Goal: Find specific page/section: Find specific page/section

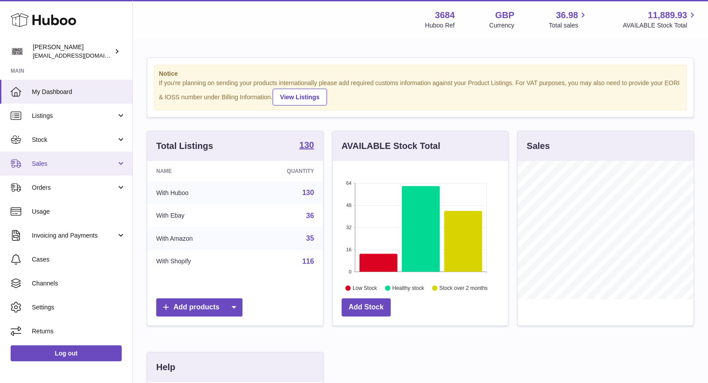
click at [58, 166] on span "Sales" at bounding box center [74, 163] width 85 height 8
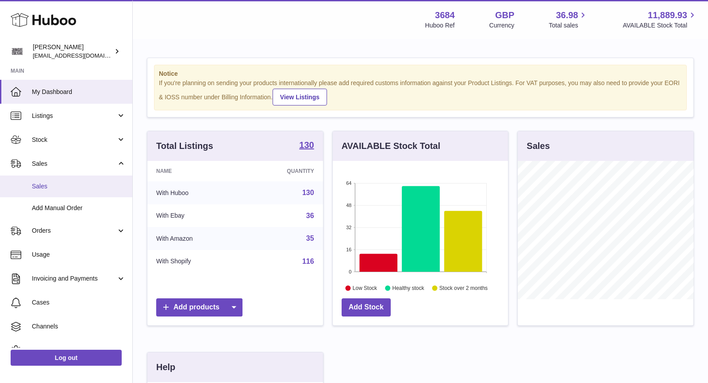
click at [62, 184] on span "Sales" at bounding box center [79, 186] width 94 height 8
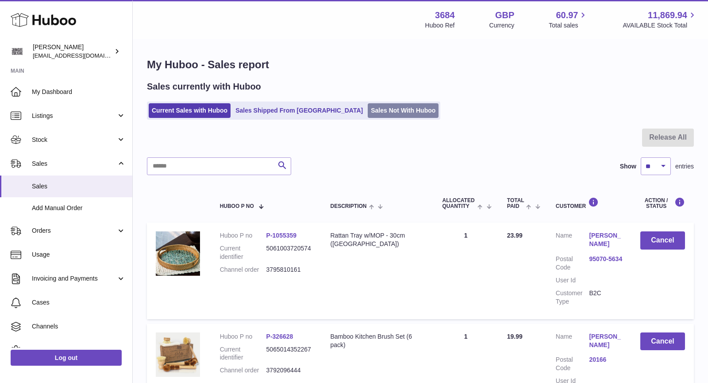
click at [368, 114] on link "Sales Not With Huboo" at bounding box center [403, 110] width 71 height 15
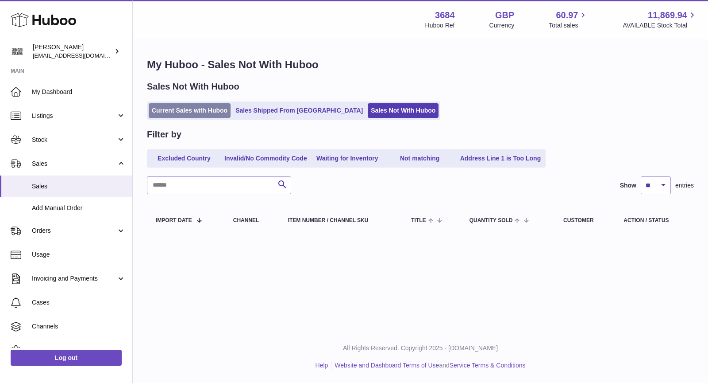
click at [181, 109] on link "Current Sales with Huboo" at bounding box center [190, 110] width 82 height 15
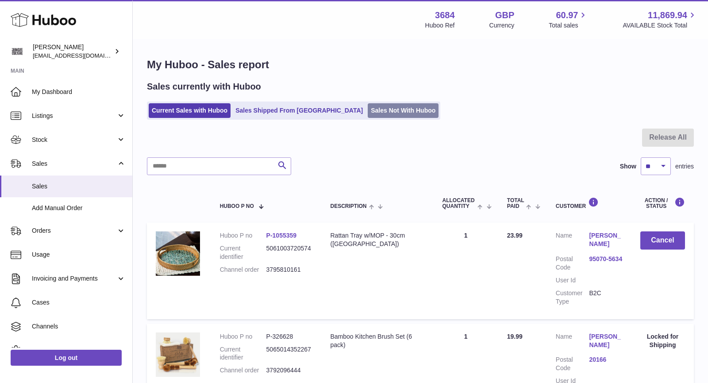
click at [368, 108] on link "Sales Not With Huboo" at bounding box center [403, 110] width 71 height 15
